Goal: Find specific page/section: Find specific page/section

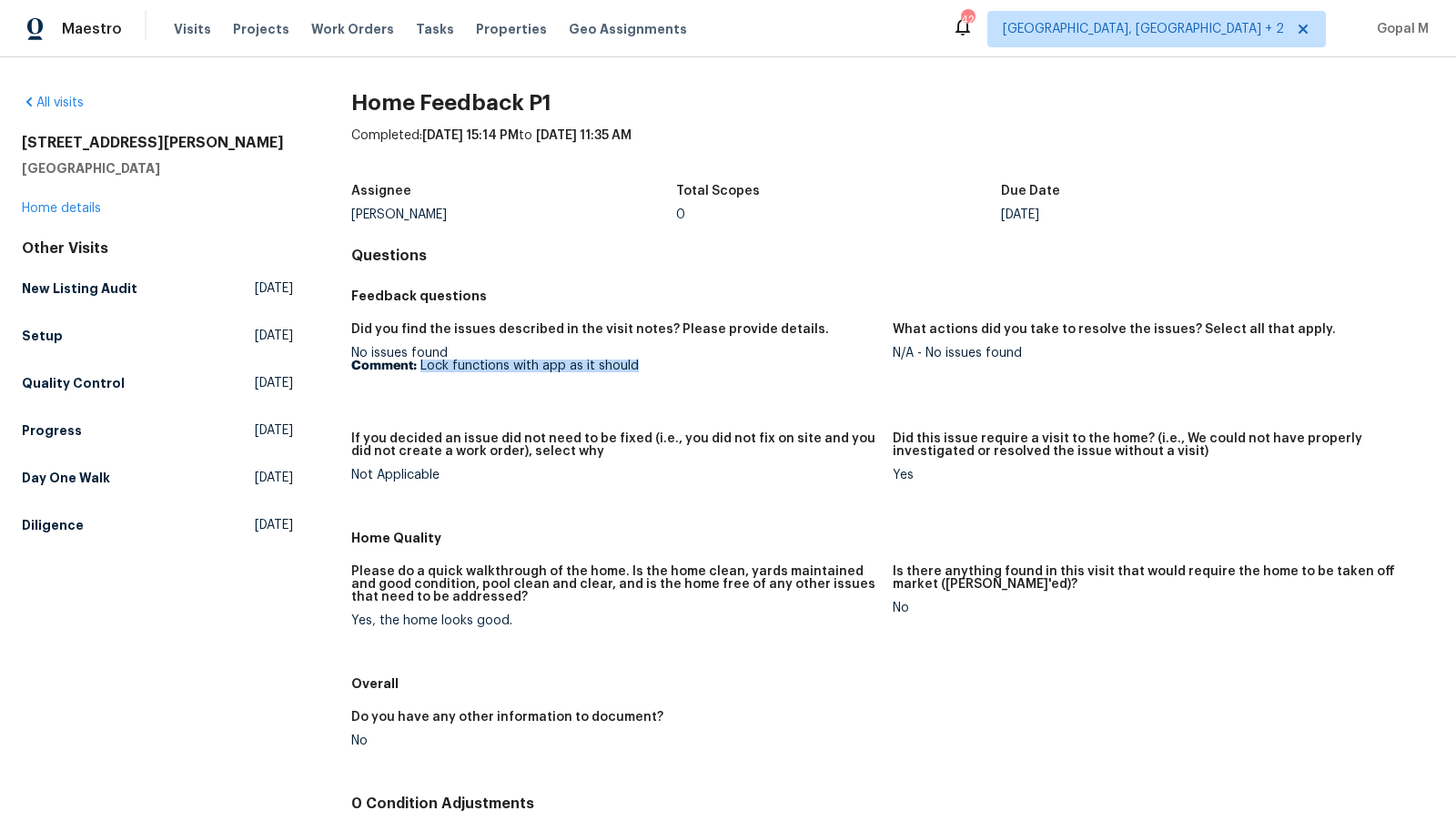
drag, startPoint x: 420, startPoint y: 365, endPoint x: 644, endPoint y: 361, distance: 224.0
click at [644, 361] on p "Comment: Lock functions with app as it should" at bounding box center [614, 366] width 527 height 13
copy p "Lock functions with app as it should"
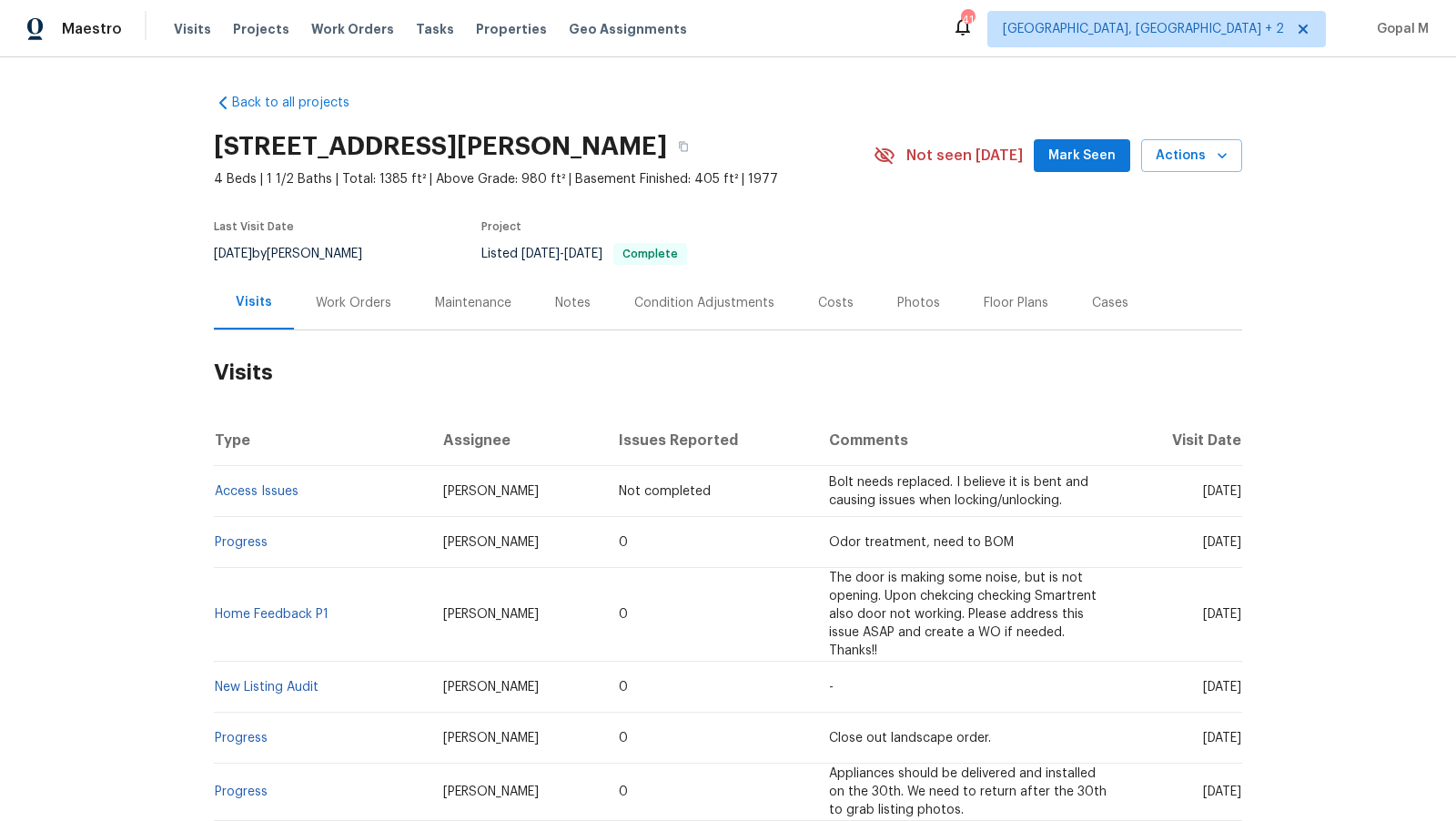
click at [345, 303] on div "Work Orders" at bounding box center [354, 303] width 76 height 19
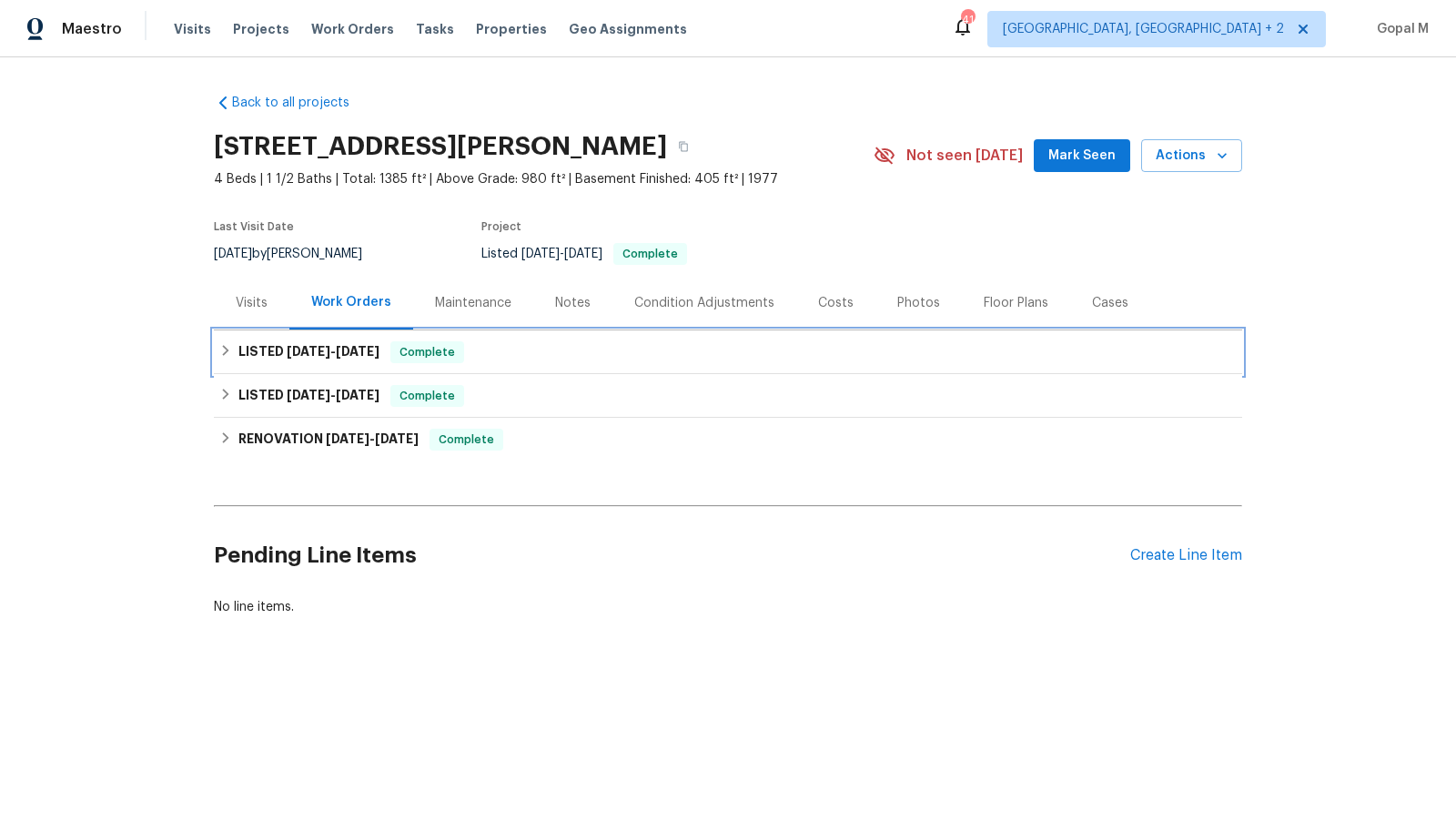
click at [334, 349] on span "9/15/25 - 9/17/25" at bounding box center [333, 351] width 93 height 13
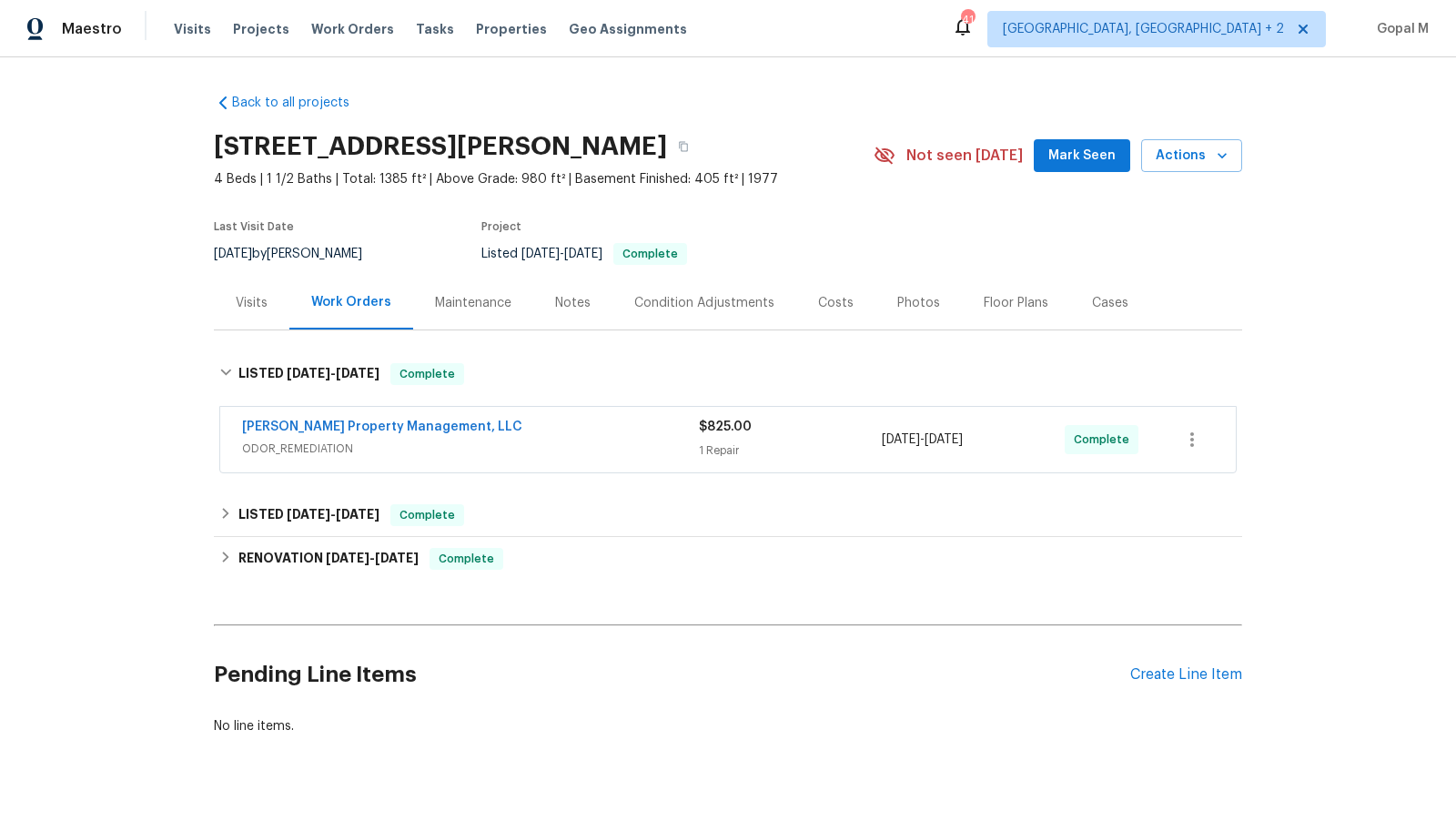
click at [418, 454] on span "ODOR_REMEDIATION" at bounding box center [470, 448] width 457 height 19
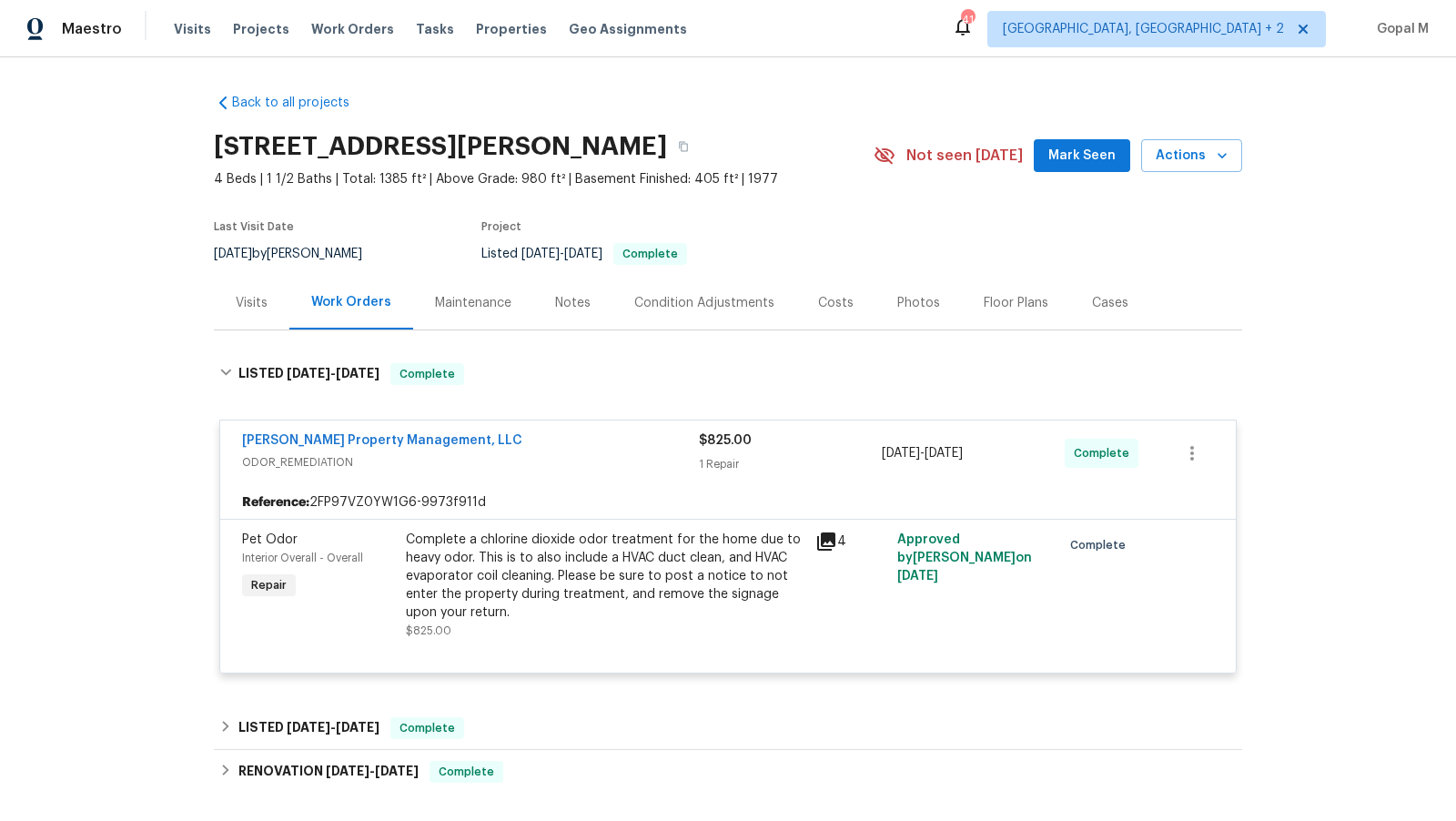
click at [256, 310] on div "Visits" at bounding box center [251, 303] width 31 height 19
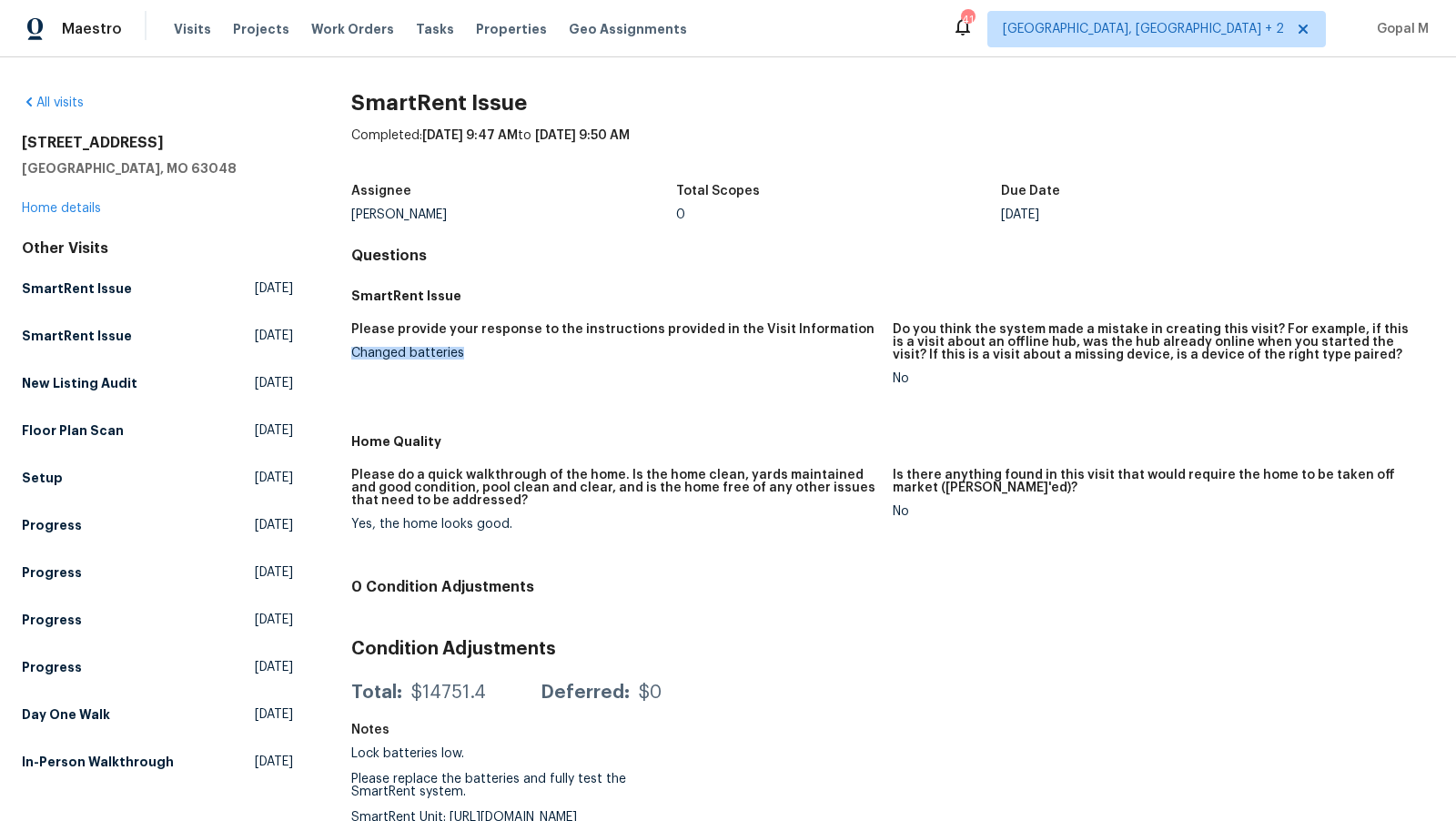
drag, startPoint x: 351, startPoint y: 354, endPoint x: 474, endPoint y: 354, distance: 123.0
click at [474, 354] on div "Changed batteries" at bounding box center [614, 353] width 527 height 13
copy div "Changed batteries"
click at [369, 525] on div "Yes, the home looks good." at bounding box center [614, 524] width 527 height 13
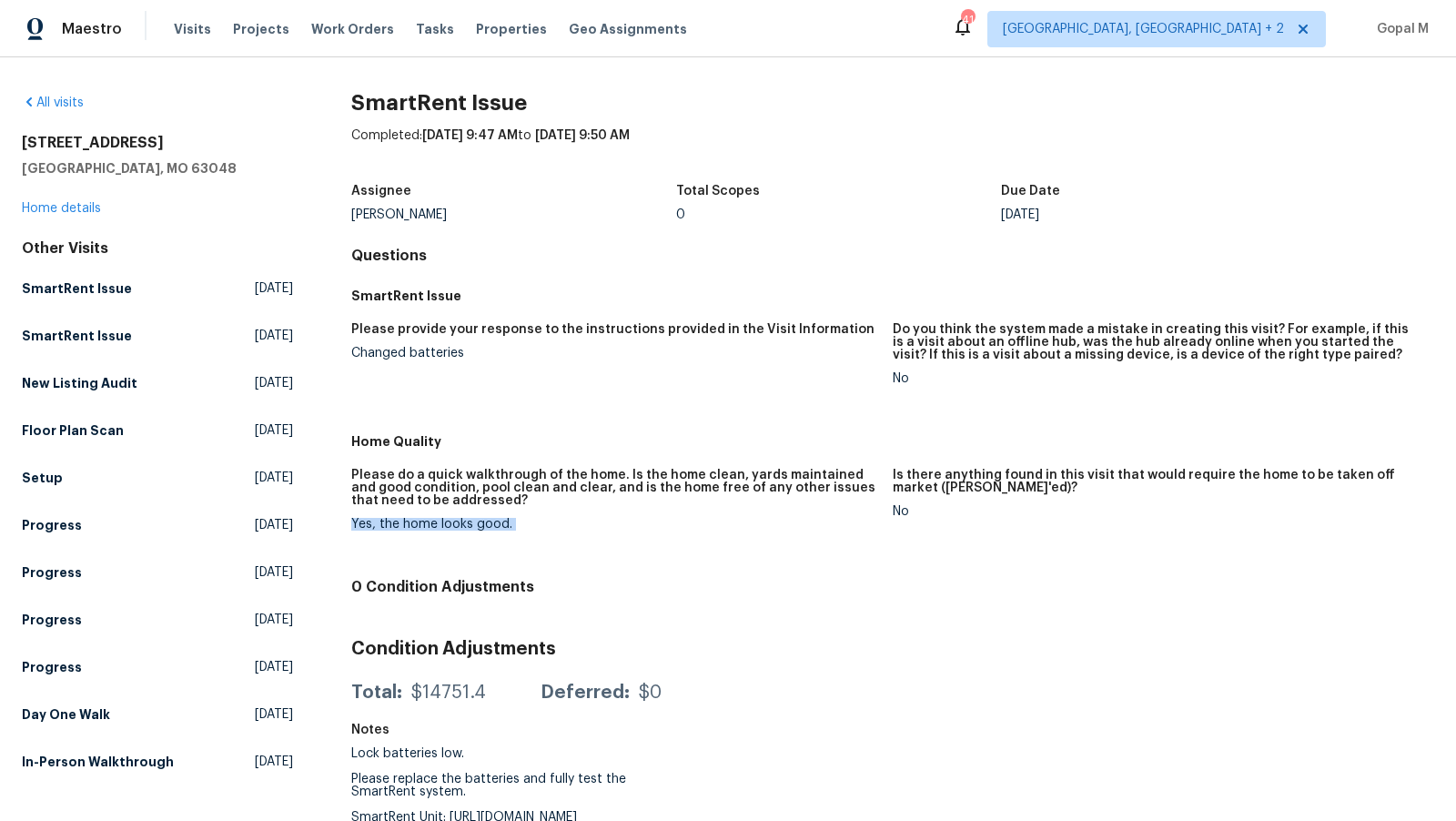
click at [369, 525] on div "Yes, the home looks good." at bounding box center [614, 524] width 527 height 13
copy div "Yes, the home looks good."
